Goal: Transaction & Acquisition: Purchase product/service

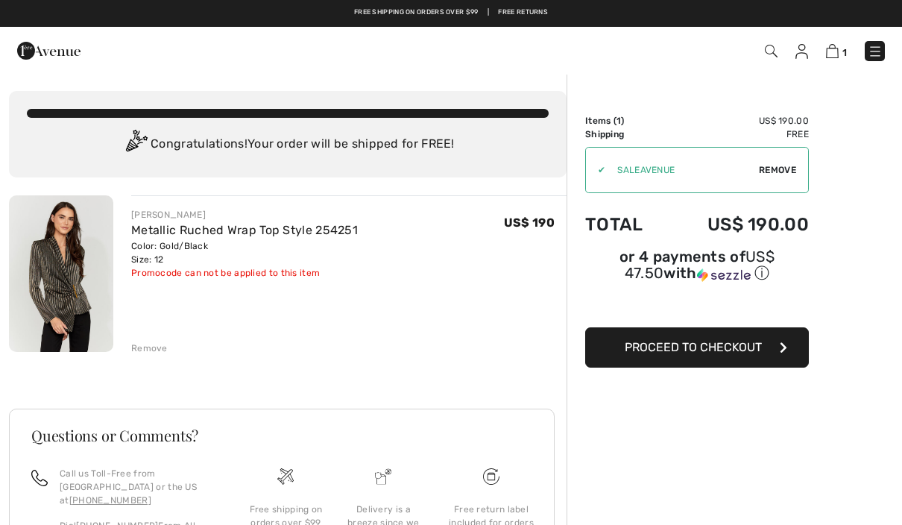
click at [737, 350] on span "Proceed to Checkout" at bounding box center [693, 347] width 137 height 14
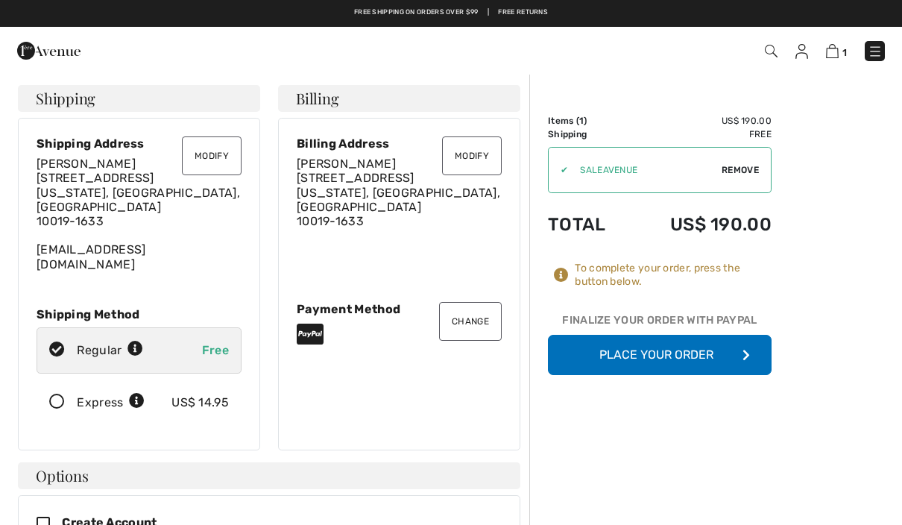
click at [66, 394] on icon at bounding box center [57, 402] width 40 height 16
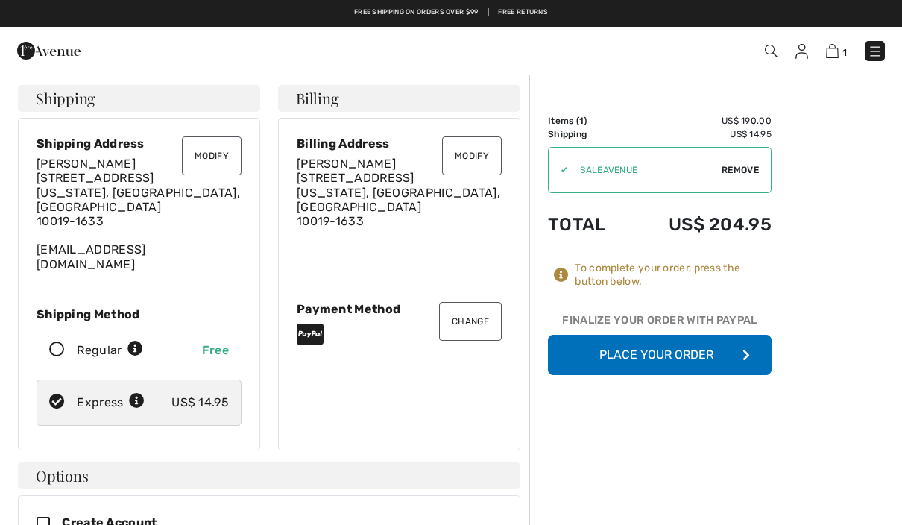
click at [691, 364] on button "Place Your Order" at bounding box center [660, 355] width 224 height 40
